Goal: Task Accomplishment & Management: Use online tool/utility

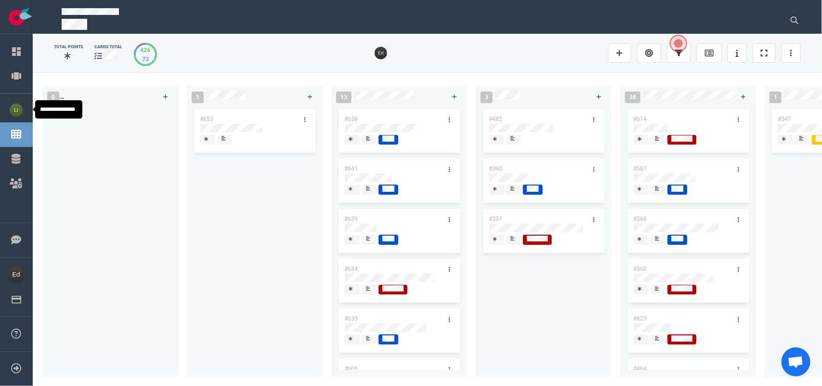
click at [29, 130] on link "Board" at bounding box center [38, 134] width 19 height 9
click at [29, 55] on link "Dashboard" at bounding box center [46, 51] width 35 height 9
drag, startPoint x: 213, startPoint y: 117, endPoint x: 241, endPoint y: 153, distance: 45.7
click at [208, 121] on div "#653 #653" at bounding box center [255, 236] width 124 height 259
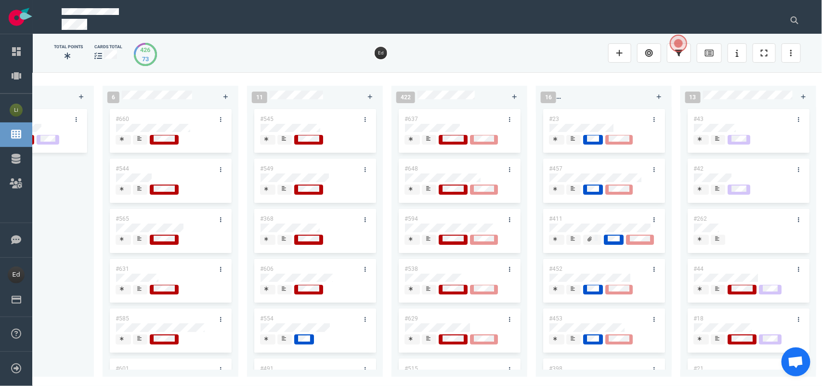
scroll to position [0, 1829]
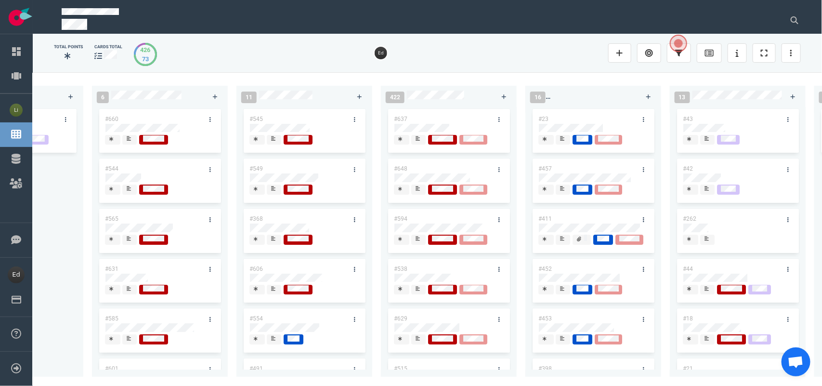
drag, startPoint x: 573, startPoint y: 380, endPoint x: 587, endPoint y: 381, distance: 13.6
click at [587, 381] on div "0 1 #653 13 #656 #641 #639 #634 #635 #608 #611 #602 #603 3 #482 #390 #331 28 #6…" at bounding box center [428, 228] width 790 height 313
click at [419, 142] on div at bounding box center [419, 139] width 6 height 8
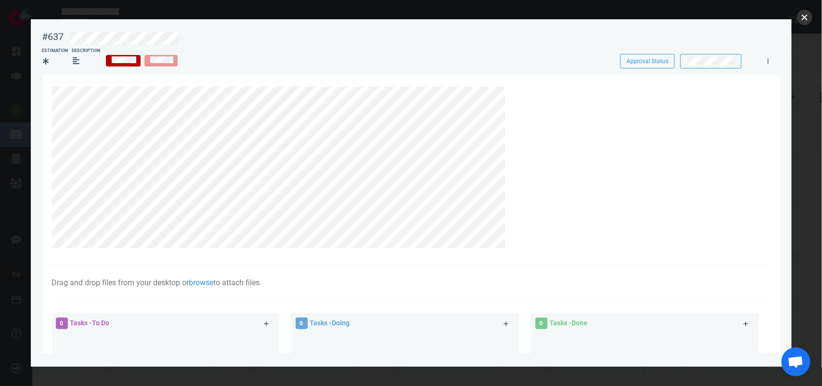
click at [803, 13] on button "close" at bounding box center [804, 17] width 15 height 15
